Goal: Task Accomplishment & Management: Manage account settings

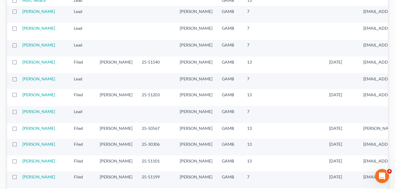
scroll to position [94, 0]
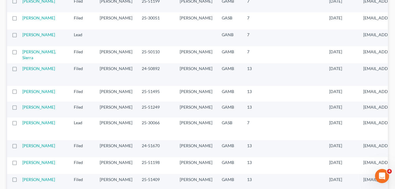
scroll to position [271, 0]
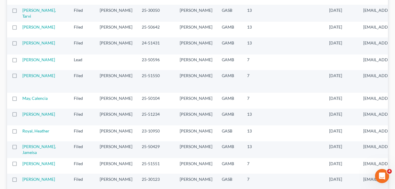
scroll to position [541, 0]
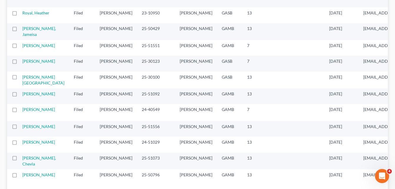
scroll to position [659, 0]
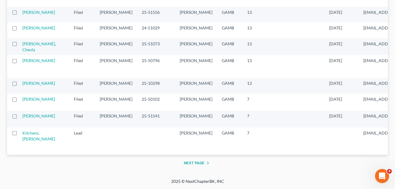
scroll to position [965, 0]
click at [190, 162] on button "Next Page" at bounding box center [198, 162] width 28 height 7
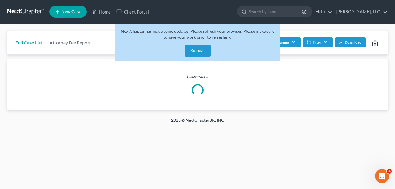
scroll to position [0, 0]
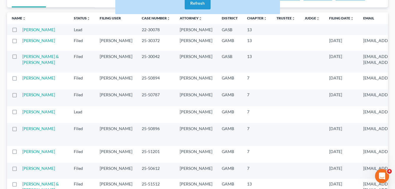
scroll to position [59, 0]
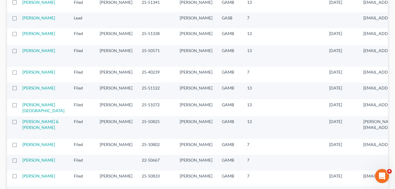
scroll to position [377, 0]
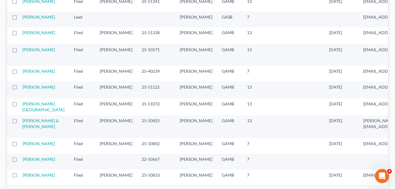
click at [4, 86] on div "Full Case List Attorney Fee Report Batch Download Archive Un-archive Duplicate …" at bounding box center [197, 120] width 395 height 947
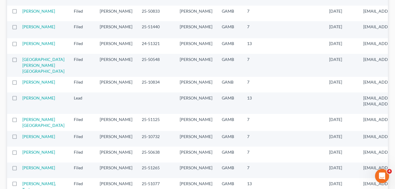
scroll to position [541, 0]
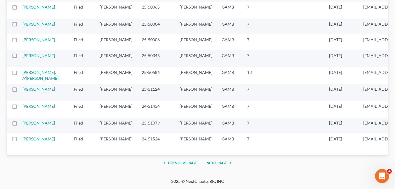
scroll to position [1242, 0]
click at [221, 160] on button "Next Page" at bounding box center [220, 162] width 28 height 7
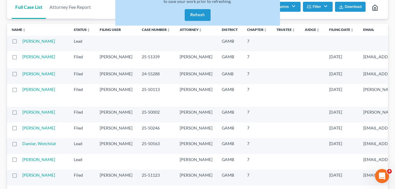
scroll to position [0, 0]
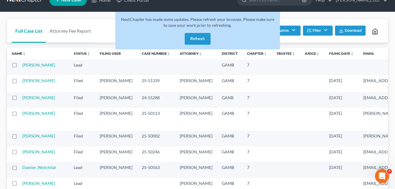
click at [206, 34] on button "Refresh" at bounding box center [198, 39] width 26 height 12
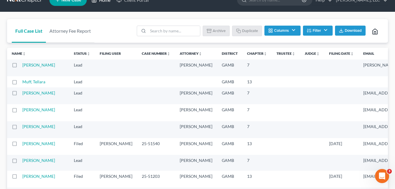
click at [104, 2] on link "Home" at bounding box center [101, 0] width 25 height 11
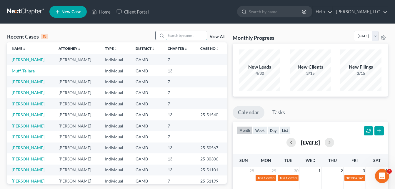
click at [179, 31] on input "search" at bounding box center [186, 35] width 41 height 9
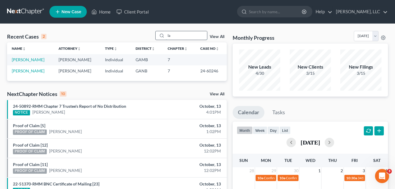
type input "l"
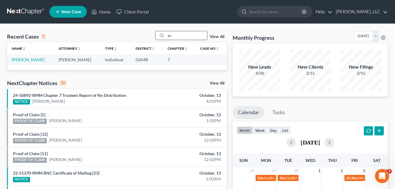
type input "a"
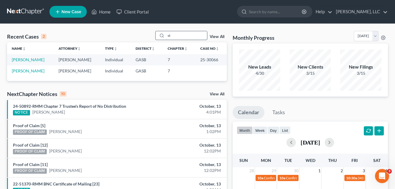
type input "s"
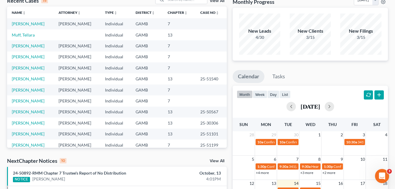
scroll to position [35, 0]
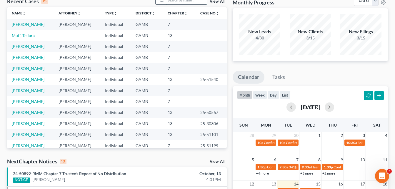
click at [184, 1] on input "search" at bounding box center [186, 0] width 41 height 9
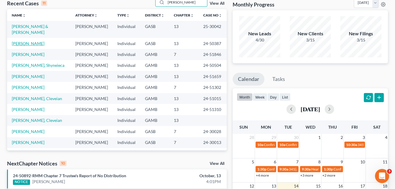
type input "smith"
click at [26, 41] on link "Smith, Katherine" at bounding box center [28, 43] width 33 height 5
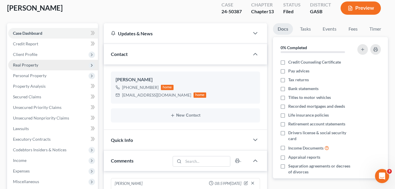
scroll to position [34, 0]
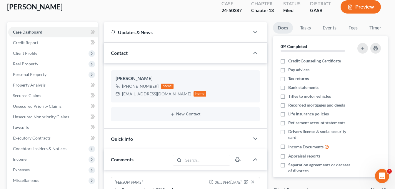
click at [6, 143] on div "Case Dashboard Payments Invoices Payments Payments Credit Report Client Profile" at bounding box center [52, 172] width 97 height 300
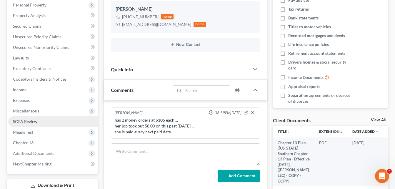
scroll to position [105, 0]
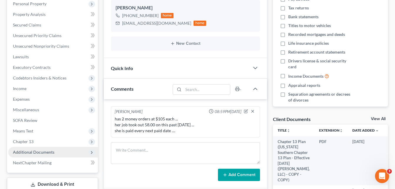
click at [31, 153] on span "Additional Documents" at bounding box center [33, 151] width 41 height 5
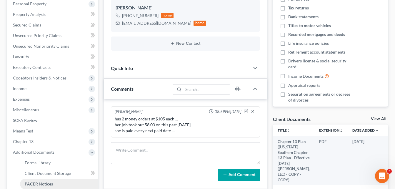
click at [44, 181] on span "PACER Notices" at bounding box center [39, 183] width 28 height 5
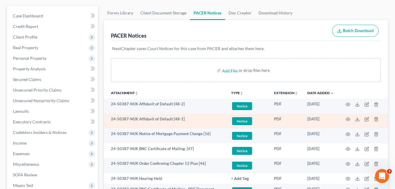
scroll to position [59, 0]
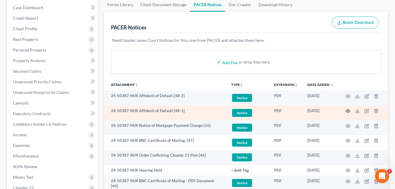
click at [348, 111] on circle "button" at bounding box center [347, 110] width 1 height 1
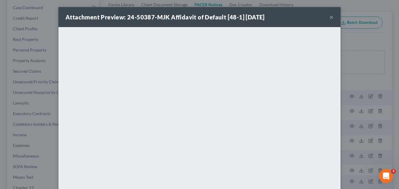
click at [330, 14] on button "×" at bounding box center [332, 17] width 4 height 7
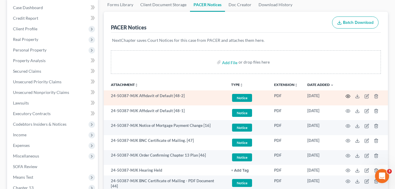
click at [349, 97] on icon "button" at bounding box center [348, 96] width 5 height 5
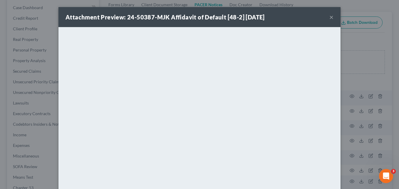
click at [330, 18] on button "×" at bounding box center [332, 17] width 4 height 7
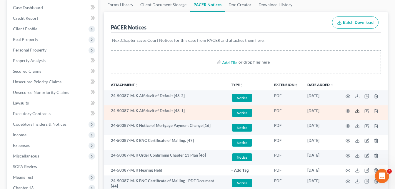
click at [359, 111] on icon at bounding box center [357, 111] width 5 height 5
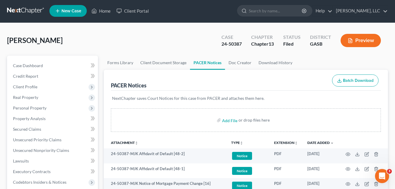
scroll to position [0, 0]
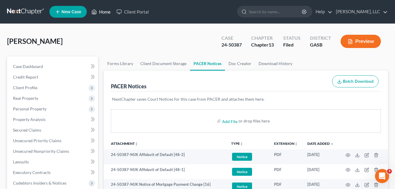
click at [104, 14] on link "Home" at bounding box center [101, 11] width 25 height 11
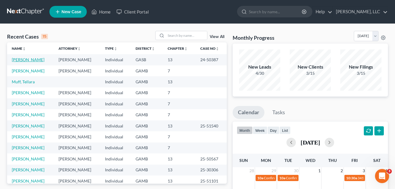
click at [26, 62] on link "Smith, Katherine" at bounding box center [28, 59] width 33 height 5
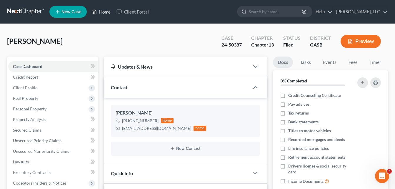
click at [102, 13] on link "Home" at bounding box center [101, 11] width 25 height 11
